Goal: Transaction & Acquisition: Purchase product/service

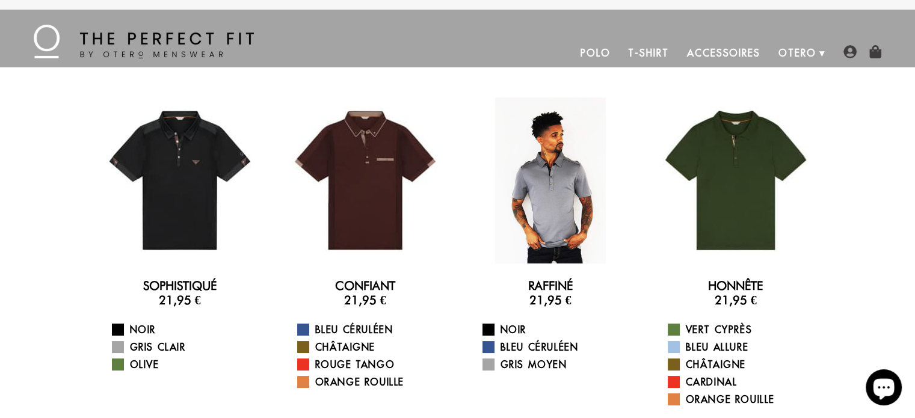
click at [551, 224] on div at bounding box center [551, 180] width 166 height 166
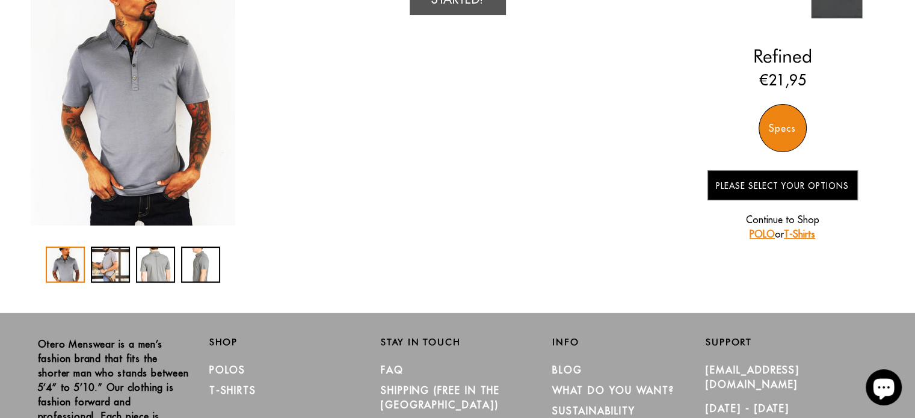
scroll to position [180, 0]
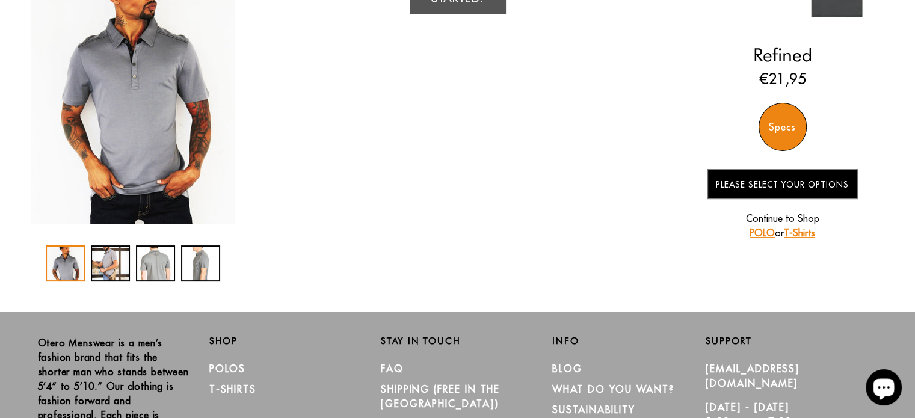
click at [808, 235] on p "Continue to Shop POLO or T-Shirts" at bounding box center [783, 225] width 150 height 29
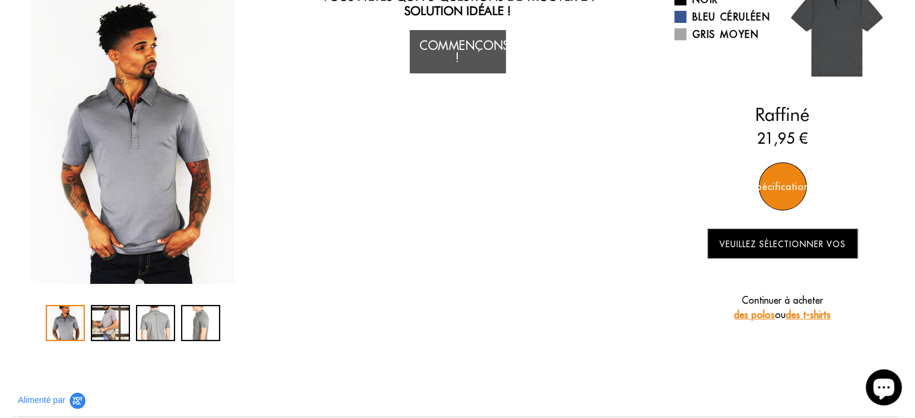
scroll to position [120, 0]
click at [780, 182] on font "Spécifications" at bounding box center [782, 187] width 64 height 12
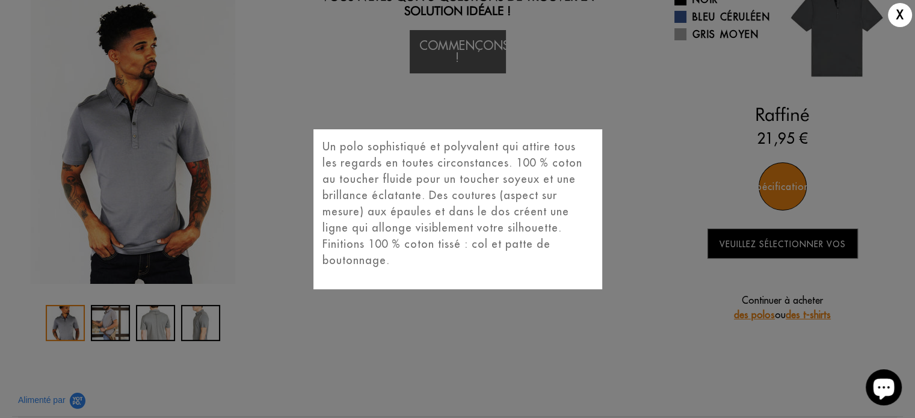
click at [635, 253] on div "X Un polo sophistiqué et polyvalent qui attire tous les regards en toutes circo…" at bounding box center [457, 209] width 915 height 418
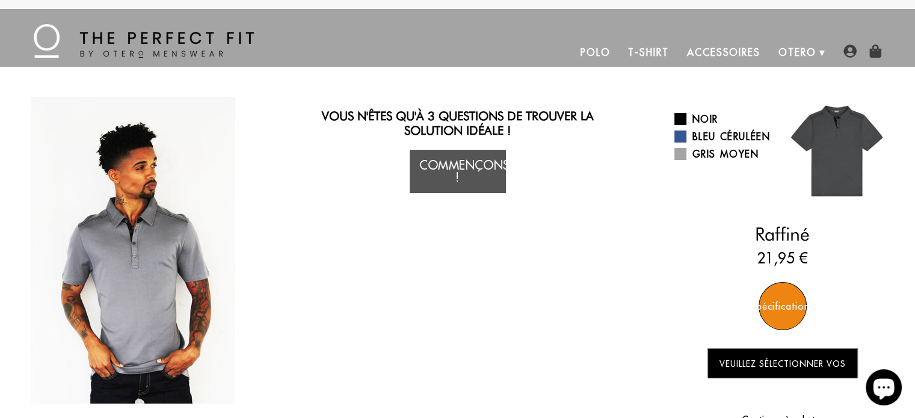
scroll to position [0, 0]
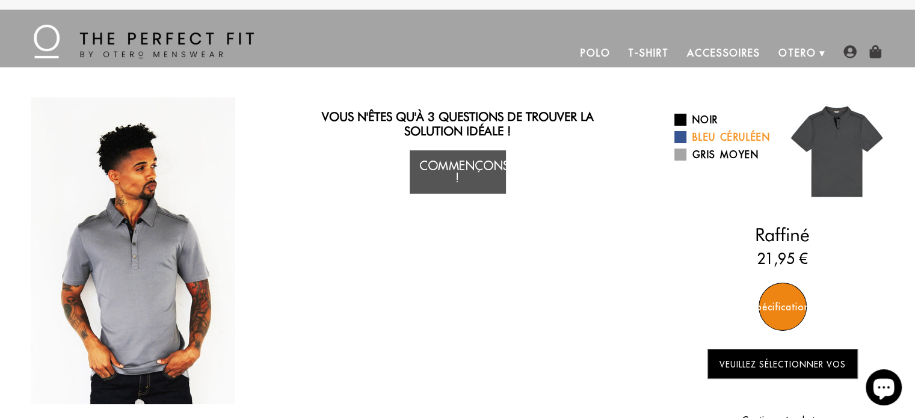
click at [682, 136] on span at bounding box center [680, 137] width 12 height 12
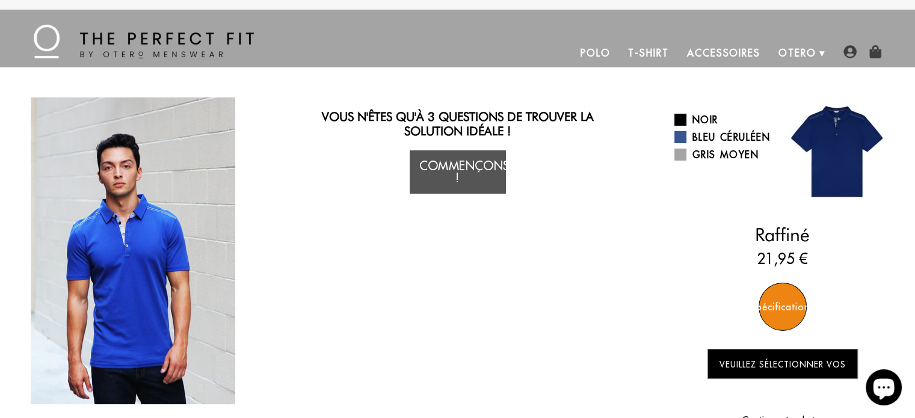
click at [782, 307] on font "Spécifications" at bounding box center [782, 307] width 64 height 12
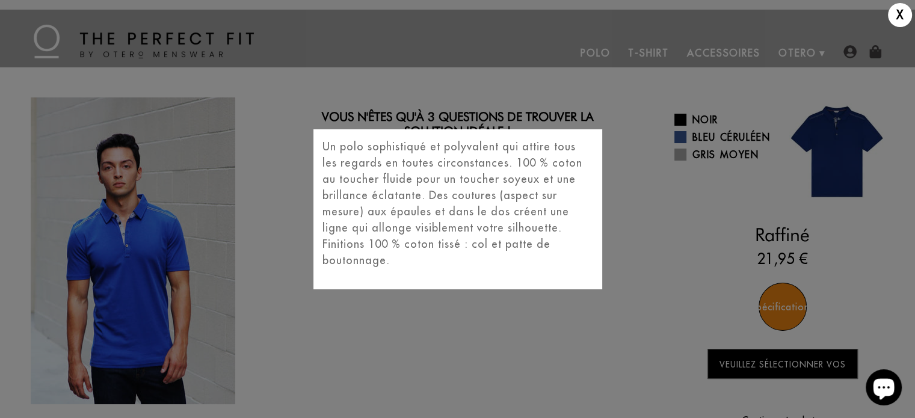
click at [649, 215] on div "X Un polo sophistiqué et polyvalent qui attire tous les regards en toutes circo…" at bounding box center [457, 209] width 915 height 418
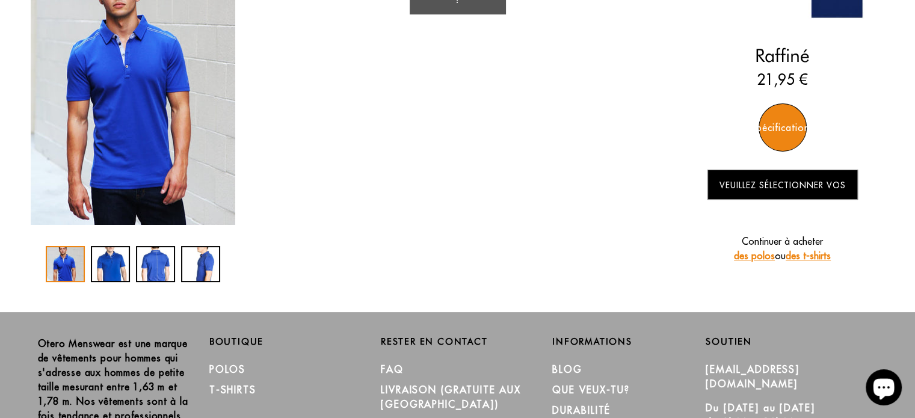
scroll to position [180, 0]
click at [753, 255] on font "des polos" at bounding box center [754, 255] width 41 height 12
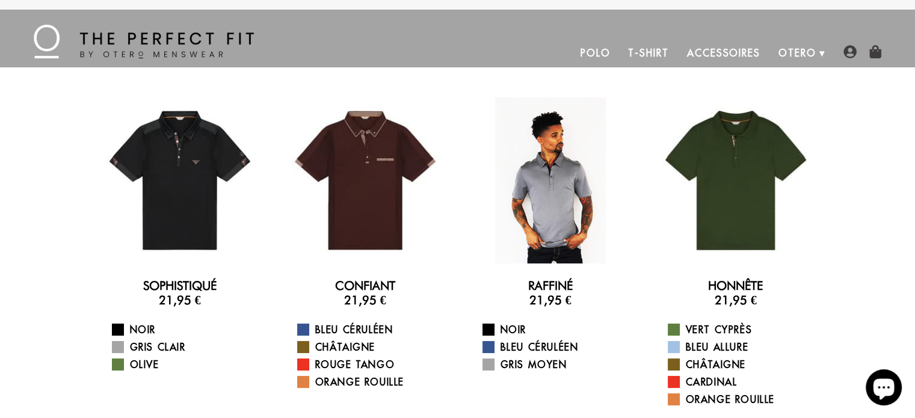
click at [549, 182] on div at bounding box center [551, 180] width 166 height 166
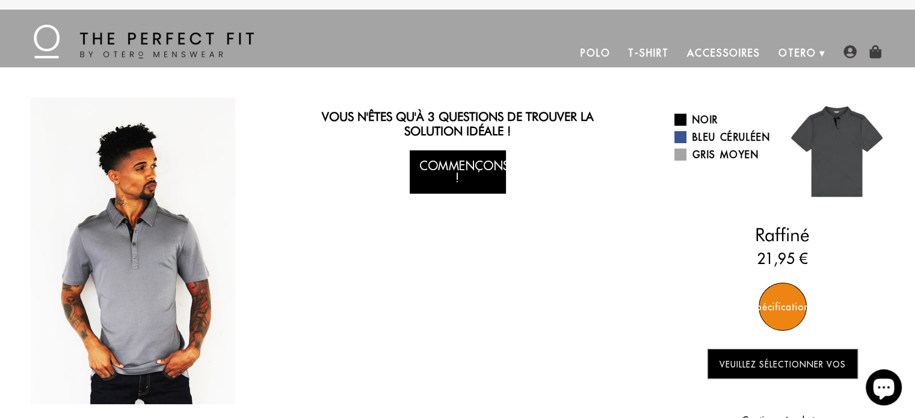
click at [469, 186] on link "Commençons !" at bounding box center [458, 171] width 96 height 43
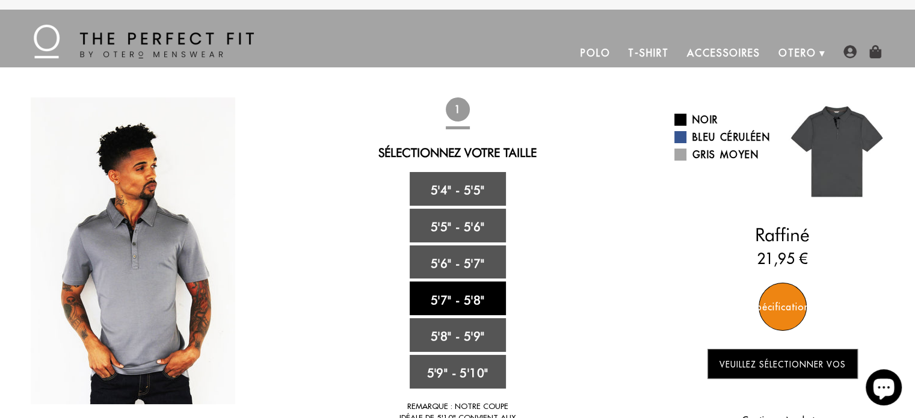
click at [471, 300] on font "5'7" - 5'8"" at bounding box center [458, 299] width 54 height 14
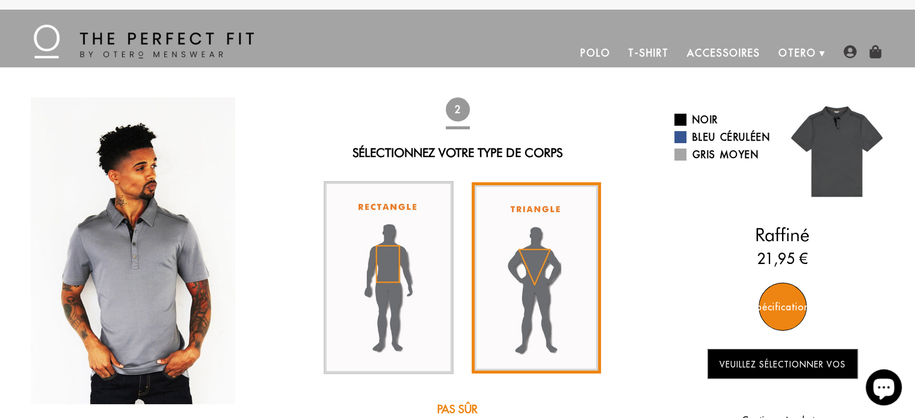
click at [539, 266] on img at bounding box center [537, 277] width 130 height 191
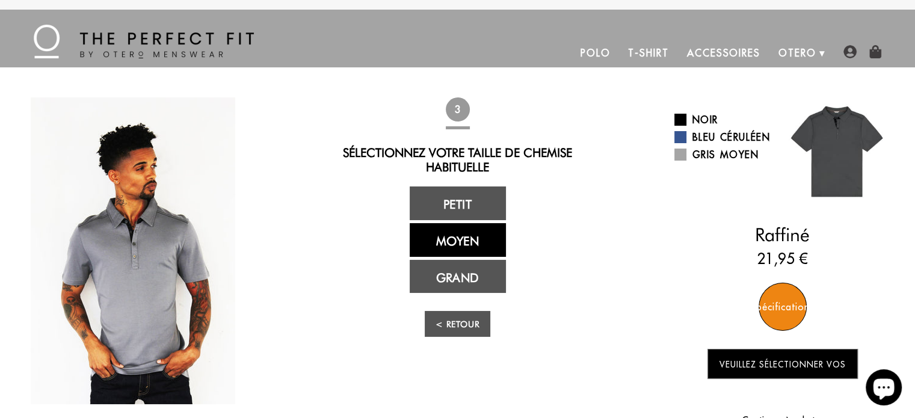
click at [468, 245] on font "Moyen" at bounding box center [457, 241] width 43 height 14
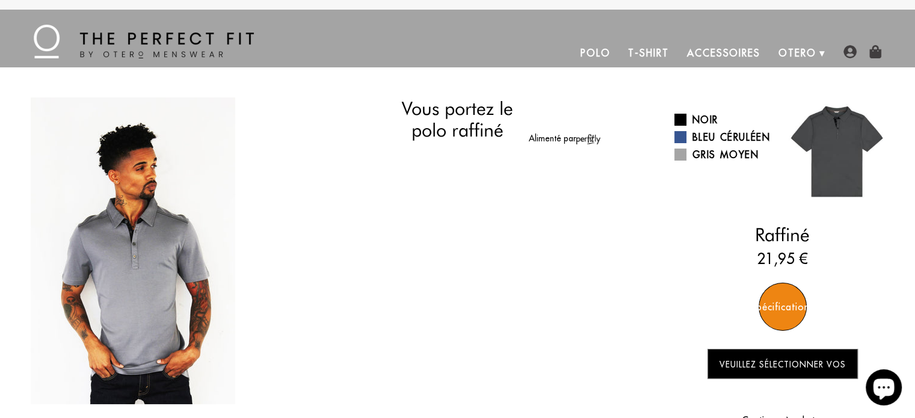
select select "57-58"
select select "triangle"
select select "M"
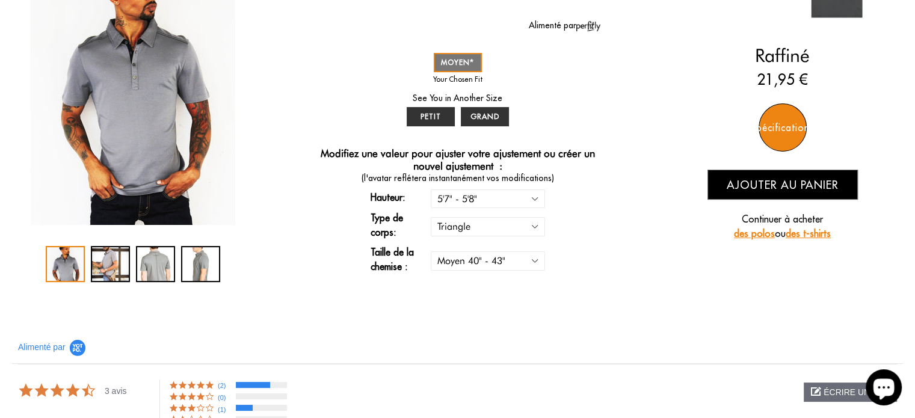
scroll to position [181, 0]
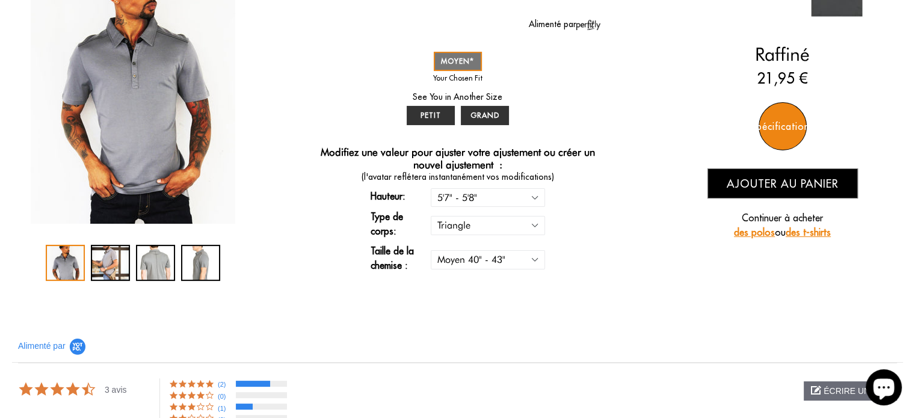
click at [782, 192] on button "Ajouter au panier" at bounding box center [783, 183] width 150 height 30
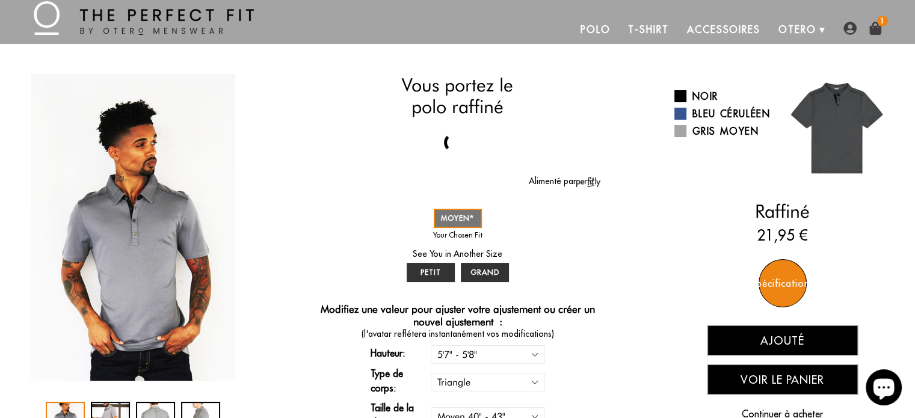
scroll to position [0, 0]
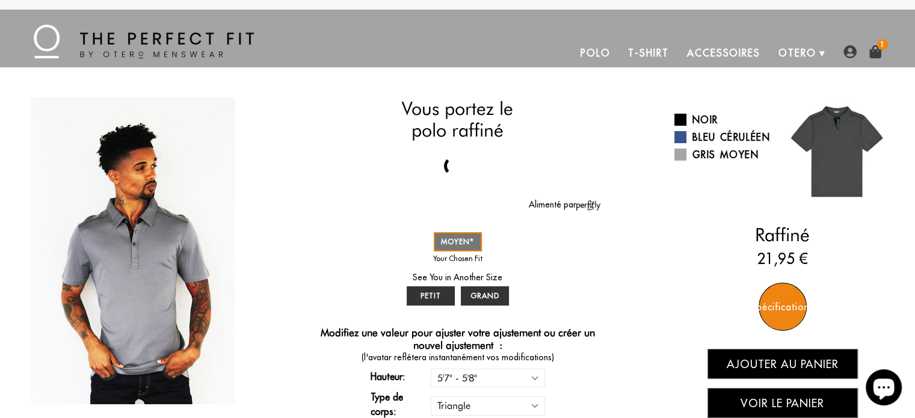
click at [877, 50] on img at bounding box center [875, 51] width 13 height 13
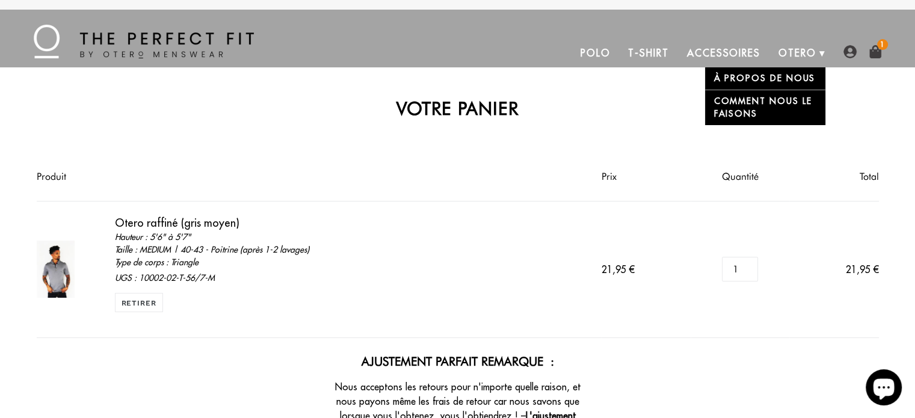
click at [764, 79] on font "À propos de nous" at bounding box center [765, 78] width 102 height 11
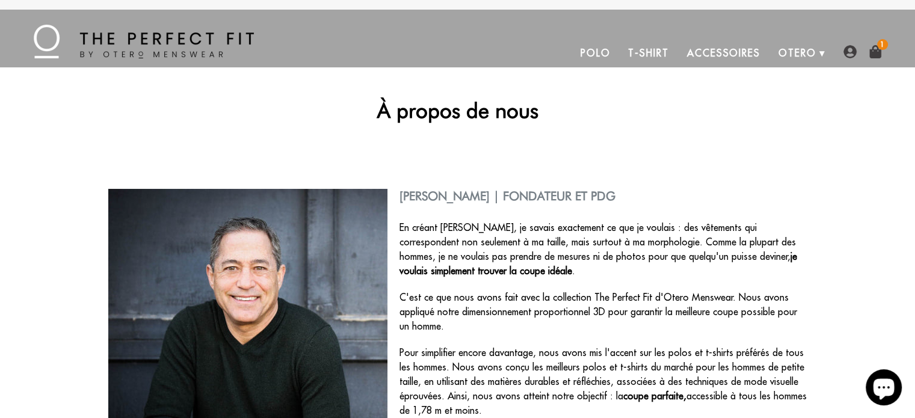
click at [872, 51] on img at bounding box center [875, 51] width 13 height 13
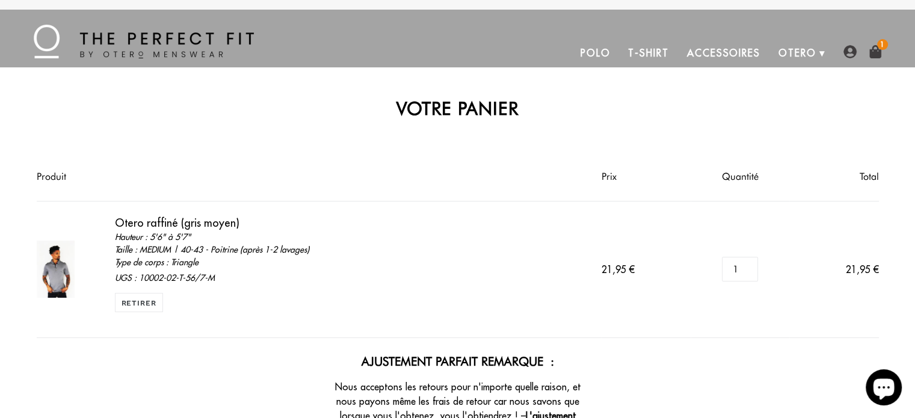
click at [876, 55] on img at bounding box center [875, 51] width 13 height 13
click at [876, 46] on img at bounding box center [875, 51] width 13 height 13
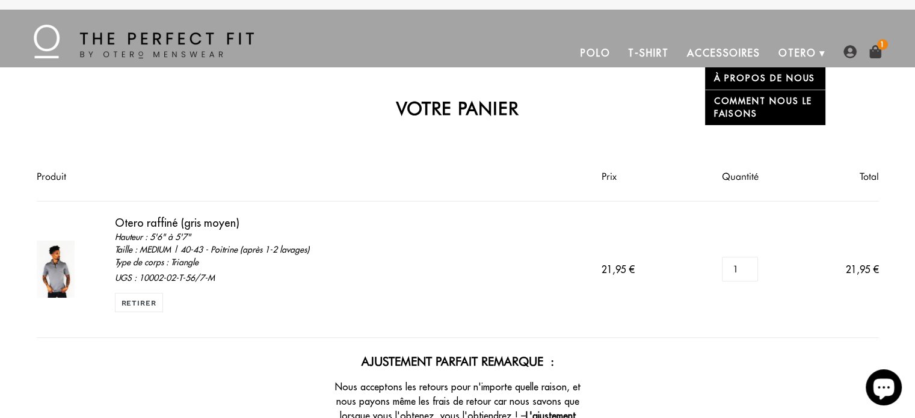
click at [753, 81] on font "À propos de nous" at bounding box center [765, 78] width 102 height 11
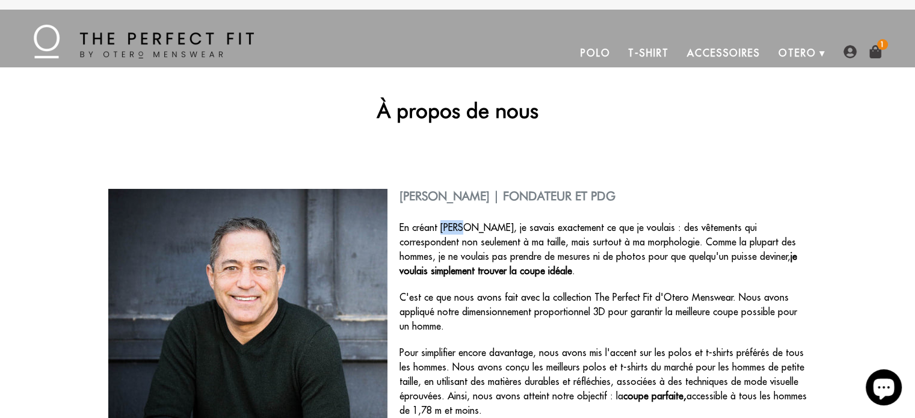
drag, startPoint x: 462, startPoint y: 227, endPoint x: 440, endPoint y: 227, distance: 21.7
click at [440, 227] on font "En créant Otero, je savais exactement ce que je voulais : des vêtements qui cor…" at bounding box center [598, 241] width 397 height 41
copy font "Otero"
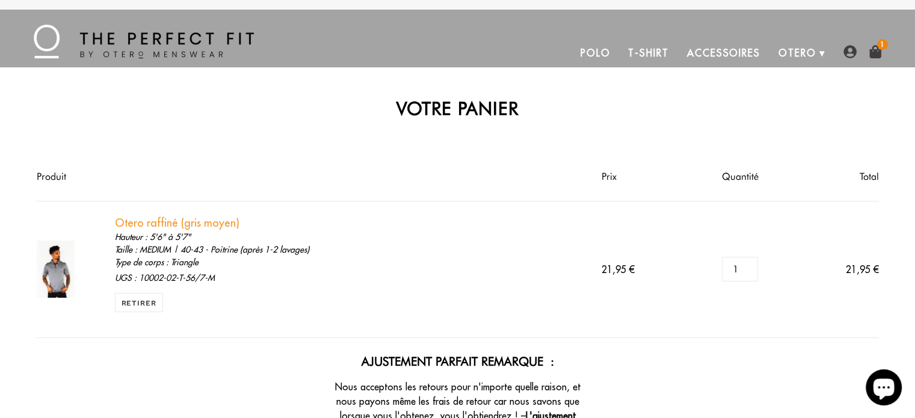
click at [143, 223] on font "Otero raffiné (gris moyen)" at bounding box center [177, 223] width 125 height 14
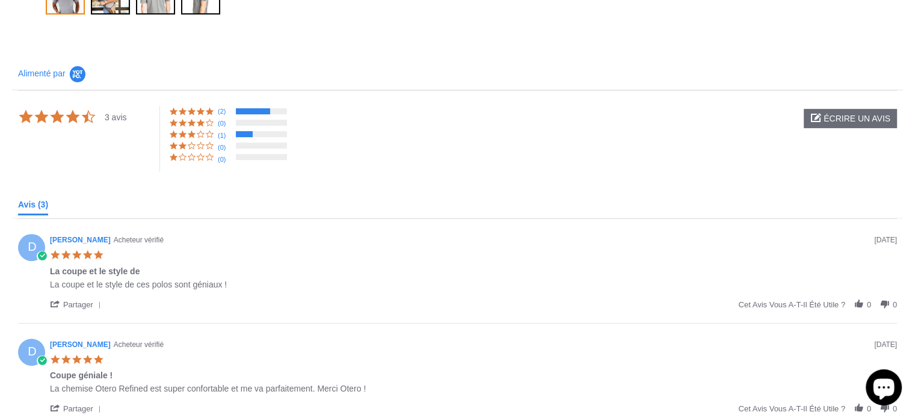
select select "57-58"
select select "triangle"
select select "M"
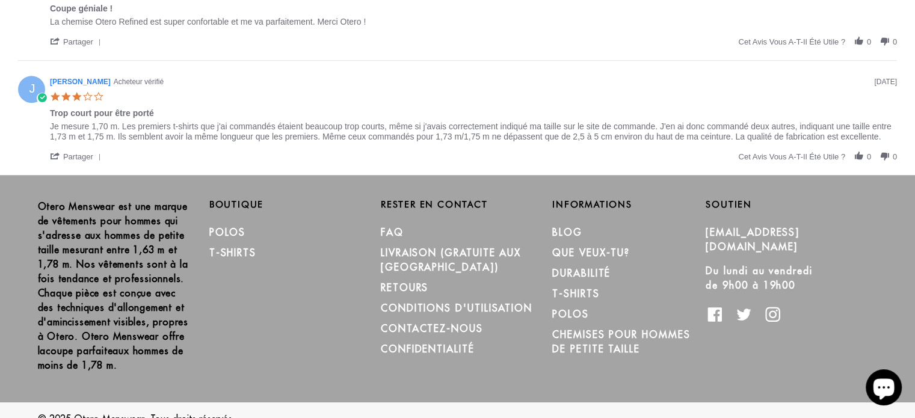
scroll to position [829, 0]
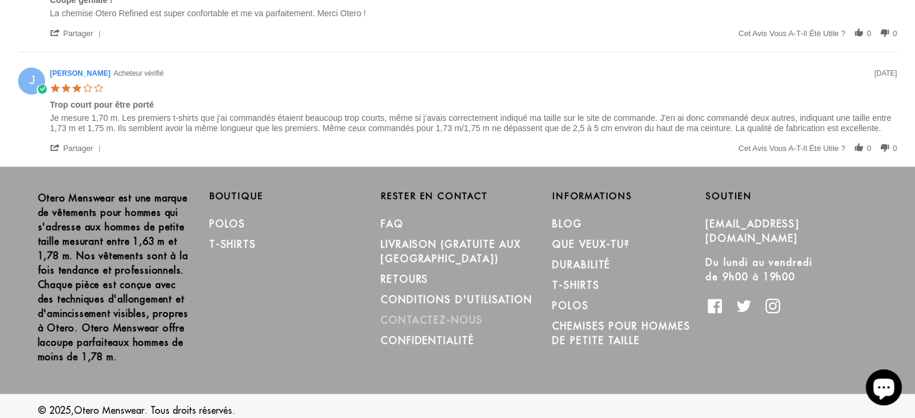
click at [436, 314] on font "CONTACTEZ-NOUS" at bounding box center [432, 320] width 102 height 12
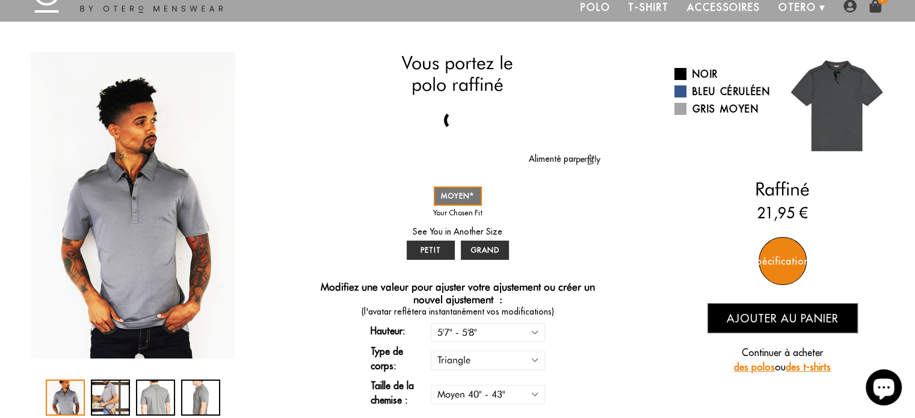
scroll to position [0, 0]
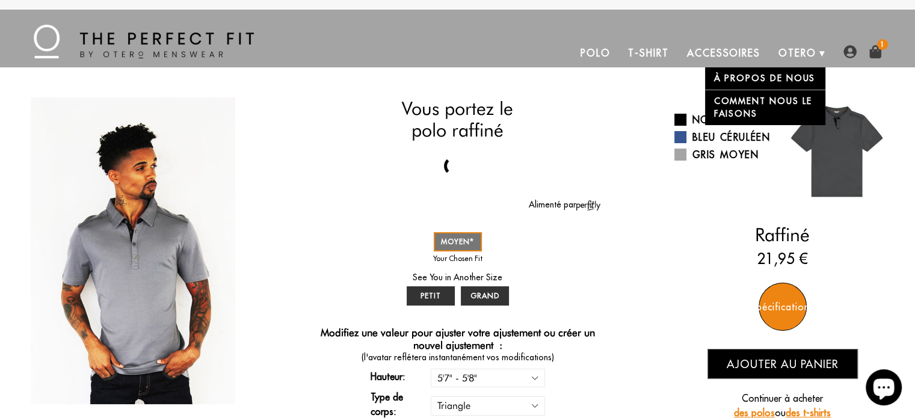
click at [771, 76] on font "À propos de nous" at bounding box center [765, 78] width 102 height 11
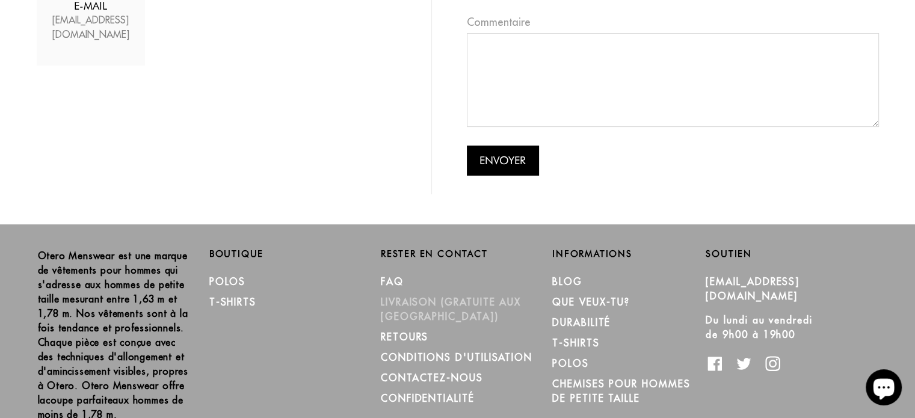
scroll to position [300, 0]
click at [433, 307] on font "LIVRAISON (gratuite aux [GEOGRAPHIC_DATA])" at bounding box center [451, 308] width 140 height 26
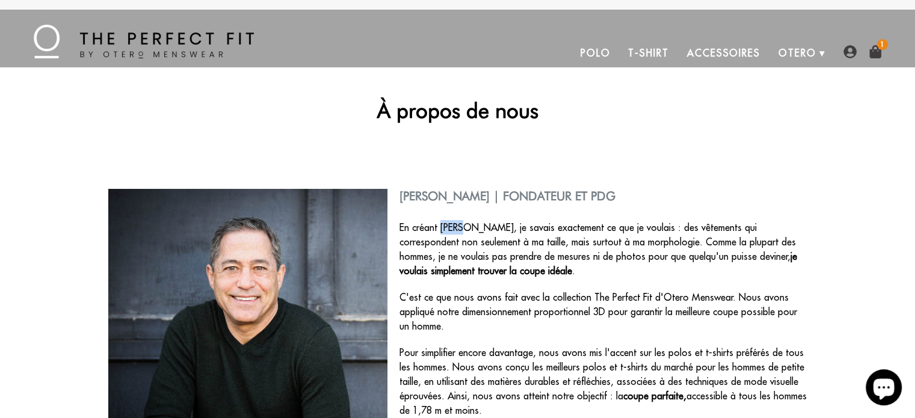
drag, startPoint x: 464, startPoint y: 224, endPoint x: 443, endPoint y: 232, distance: 22.5
click at [443, 232] on font "En créant Otero, je savais exactement ce que je voulais : des vêtements qui cor…" at bounding box center [598, 241] width 397 height 41
copy font "Otero"
